Goal: Check status: Check status

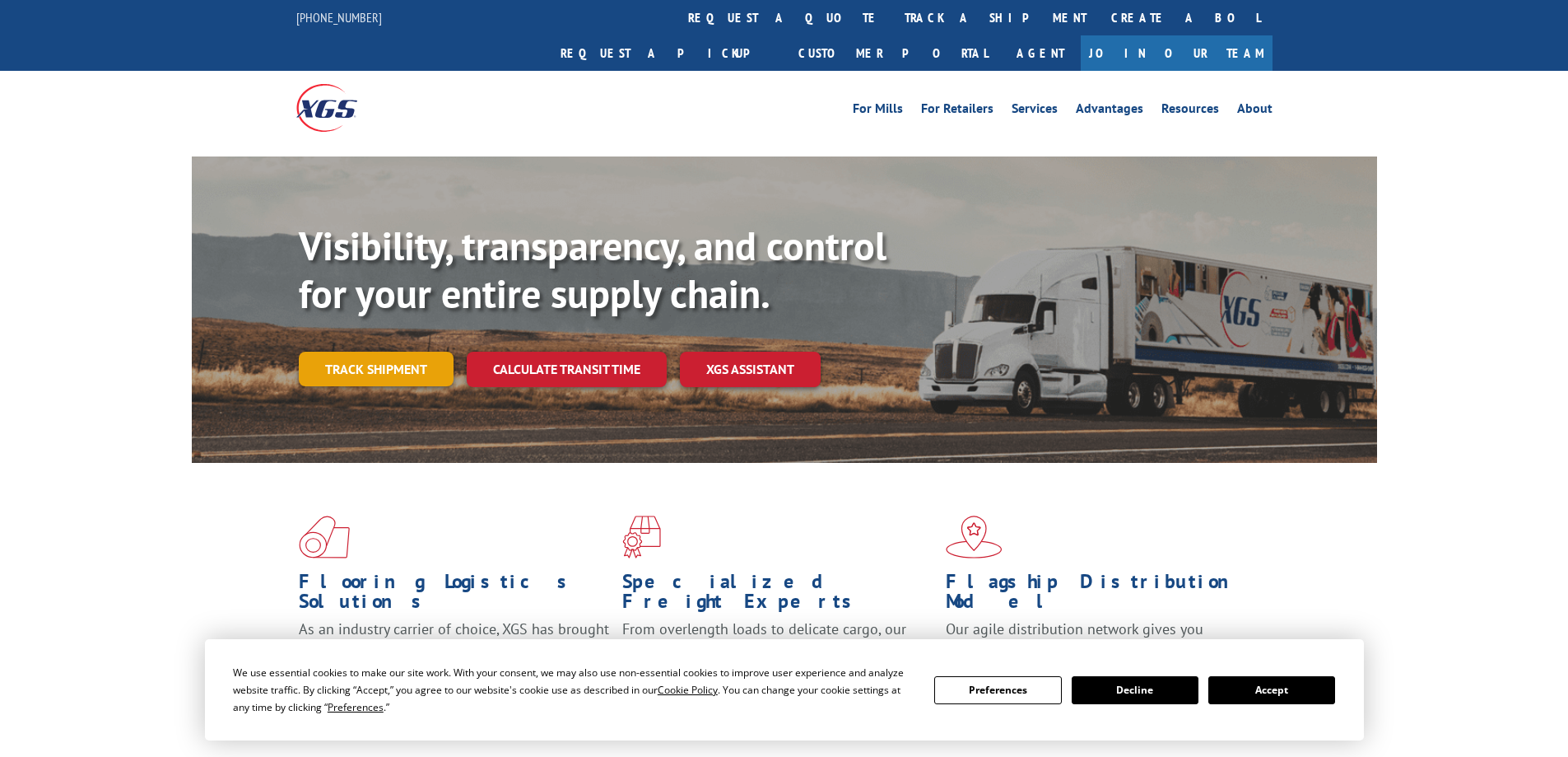
click at [409, 351] on link "Track shipment" at bounding box center [376, 369] width 155 height 34
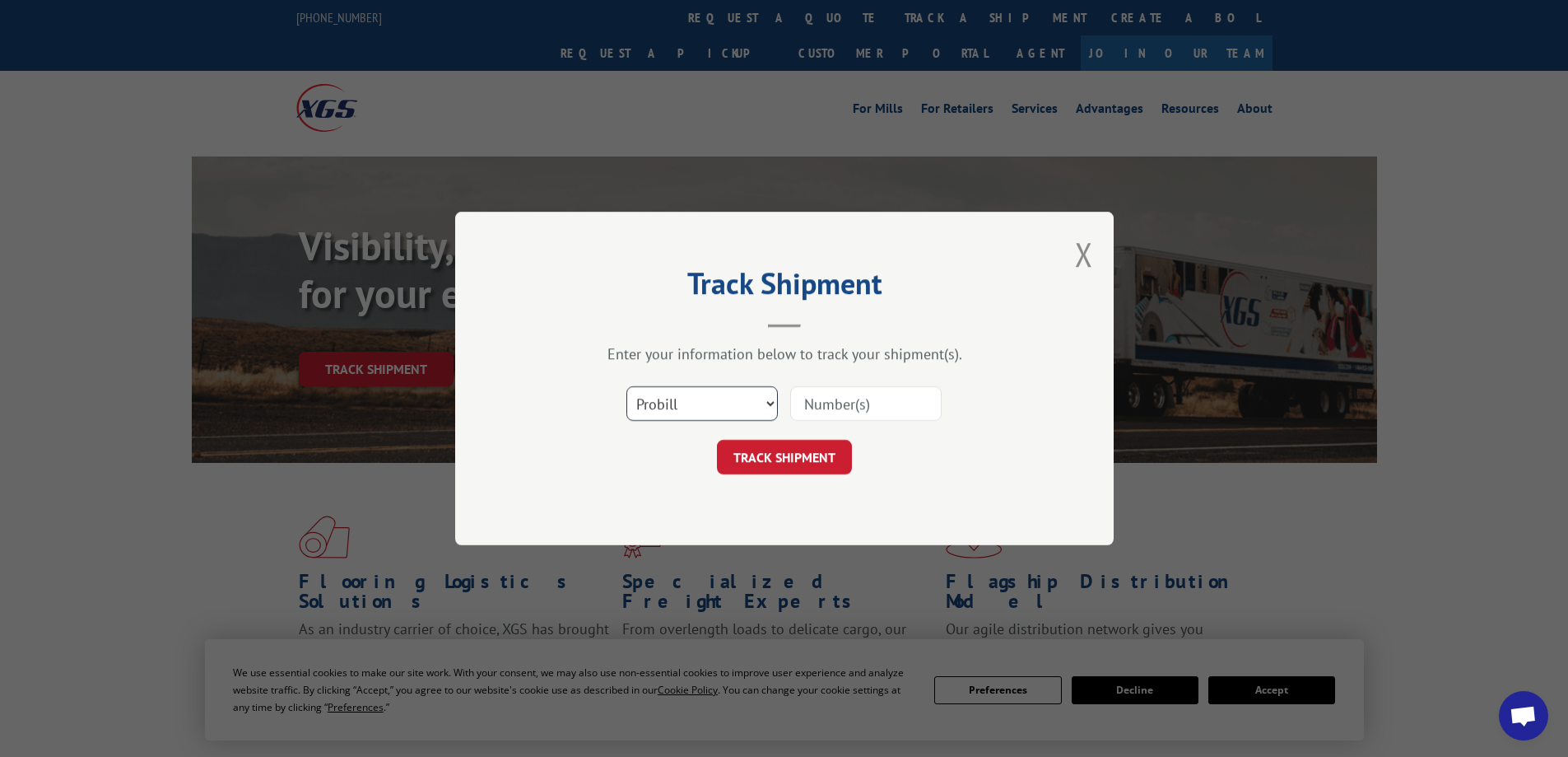
click at [761, 403] on select "Select category... Probill BOL PO" at bounding box center [702, 404] width 151 height 34
select select "bol"
click at [626, 387] on select "Select category... Probill BOL PO" at bounding box center [702, 404] width 151 height 34
click at [828, 400] on input at bounding box center [866, 404] width 151 height 34
paste input "611628"
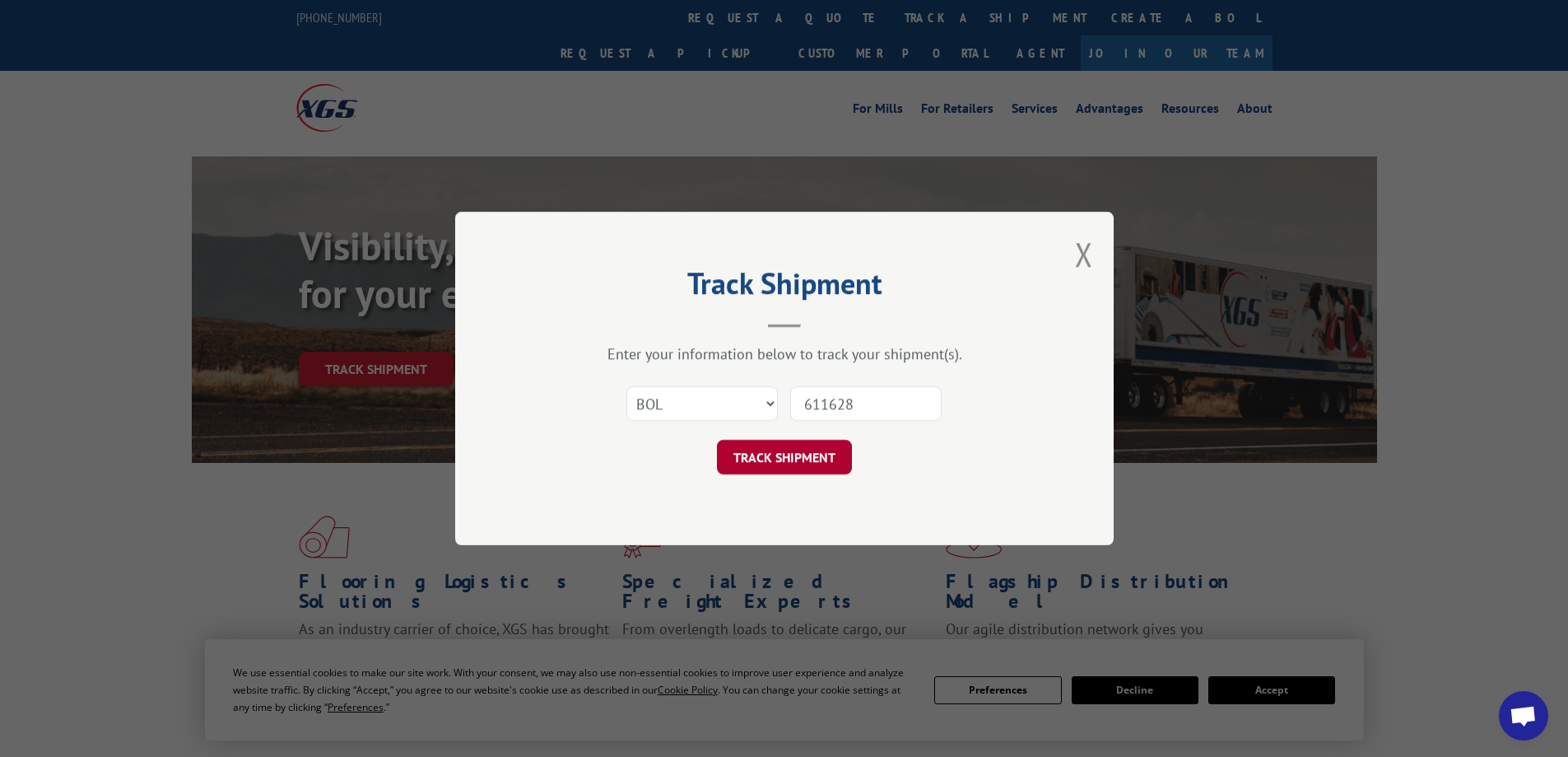
type input "611628"
click at [788, 452] on button "TRACK SHIPMENT" at bounding box center [784, 457] width 135 height 34
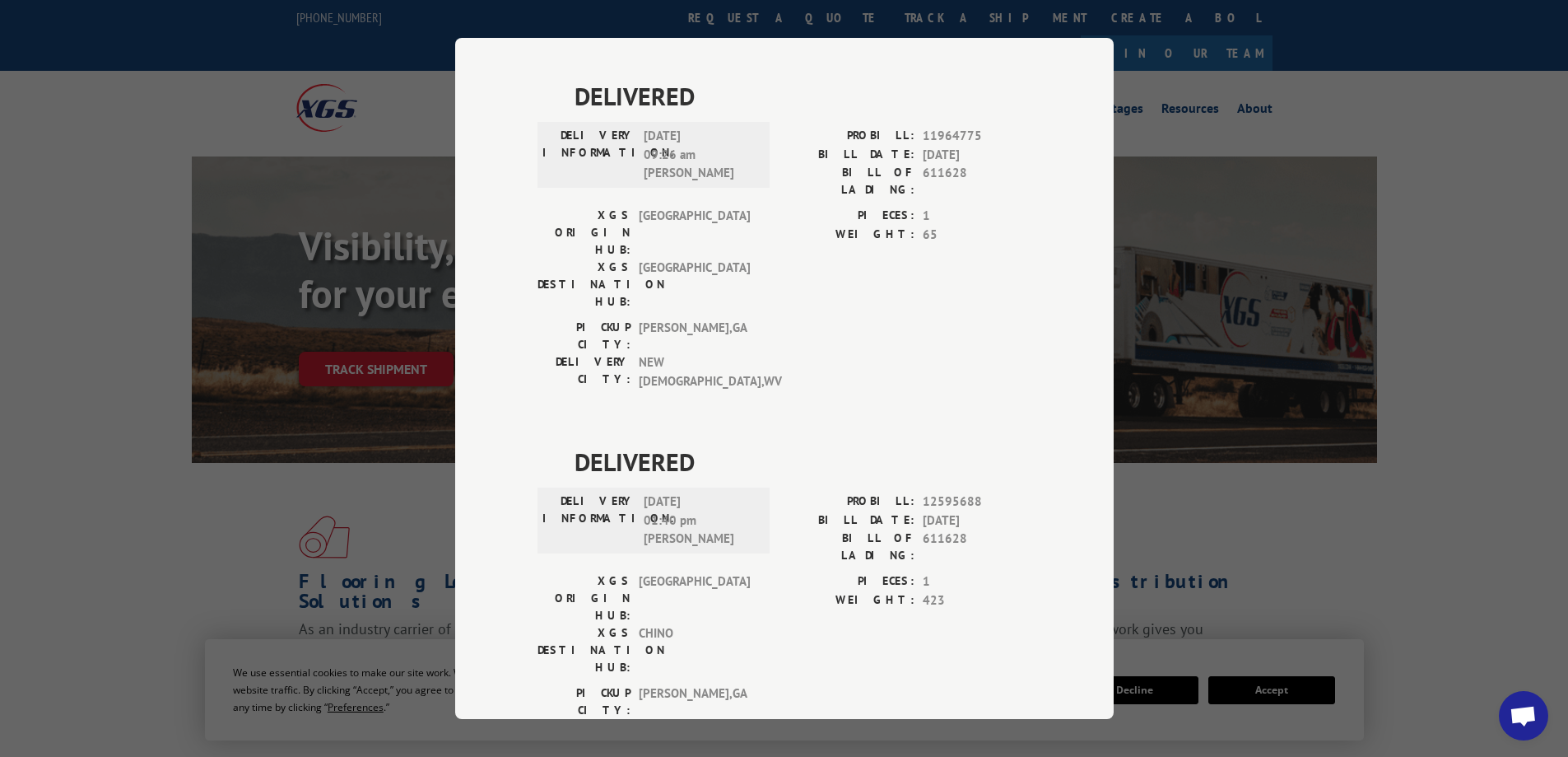
scroll to position [1395, 0]
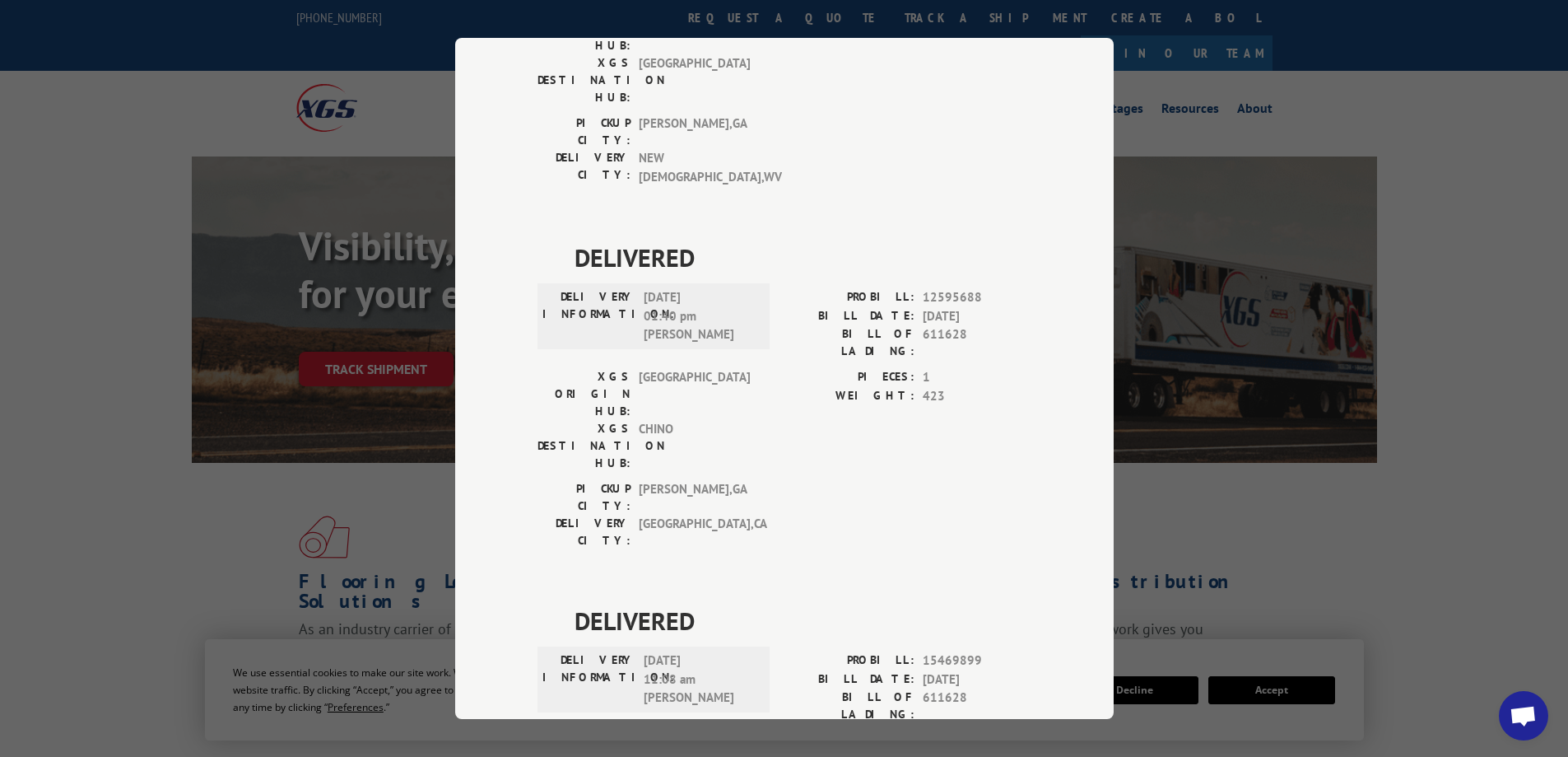
scroll to position [1379, 0]
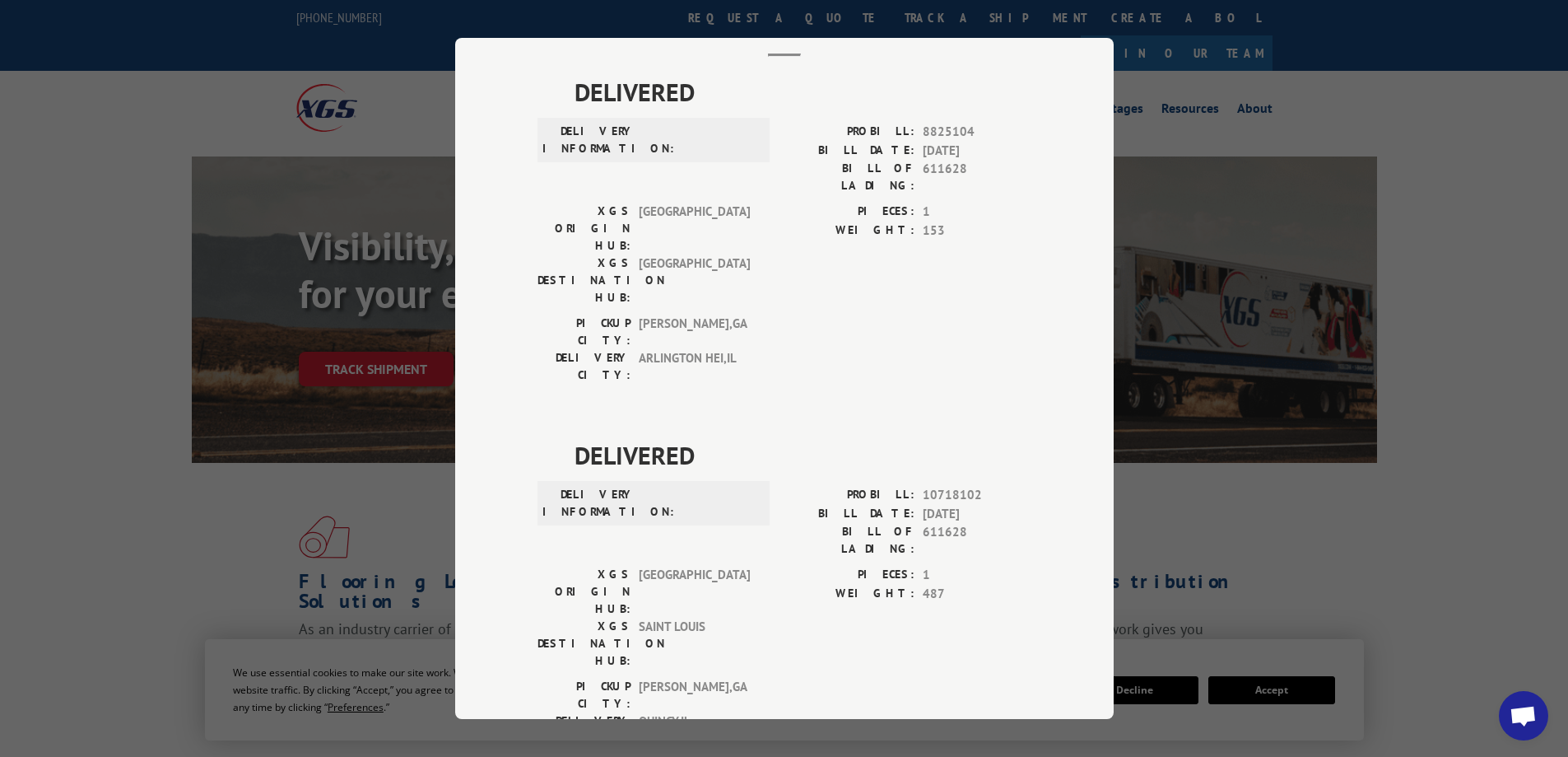
scroll to position [0, 0]
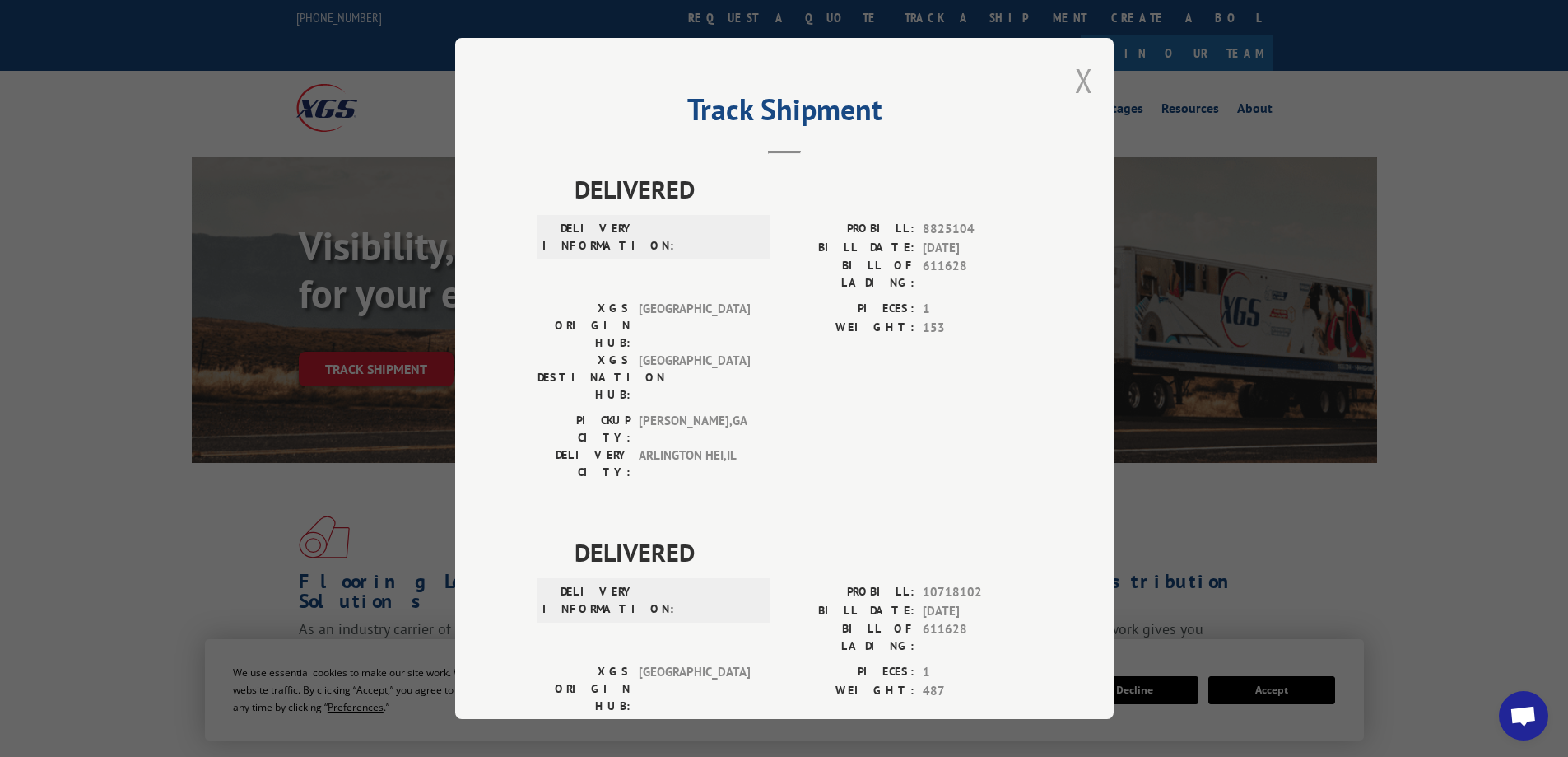
click at [1079, 82] on button "Close modal" at bounding box center [1084, 80] width 18 height 44
